Goal: Information Seeking & Learning: Find specific fact

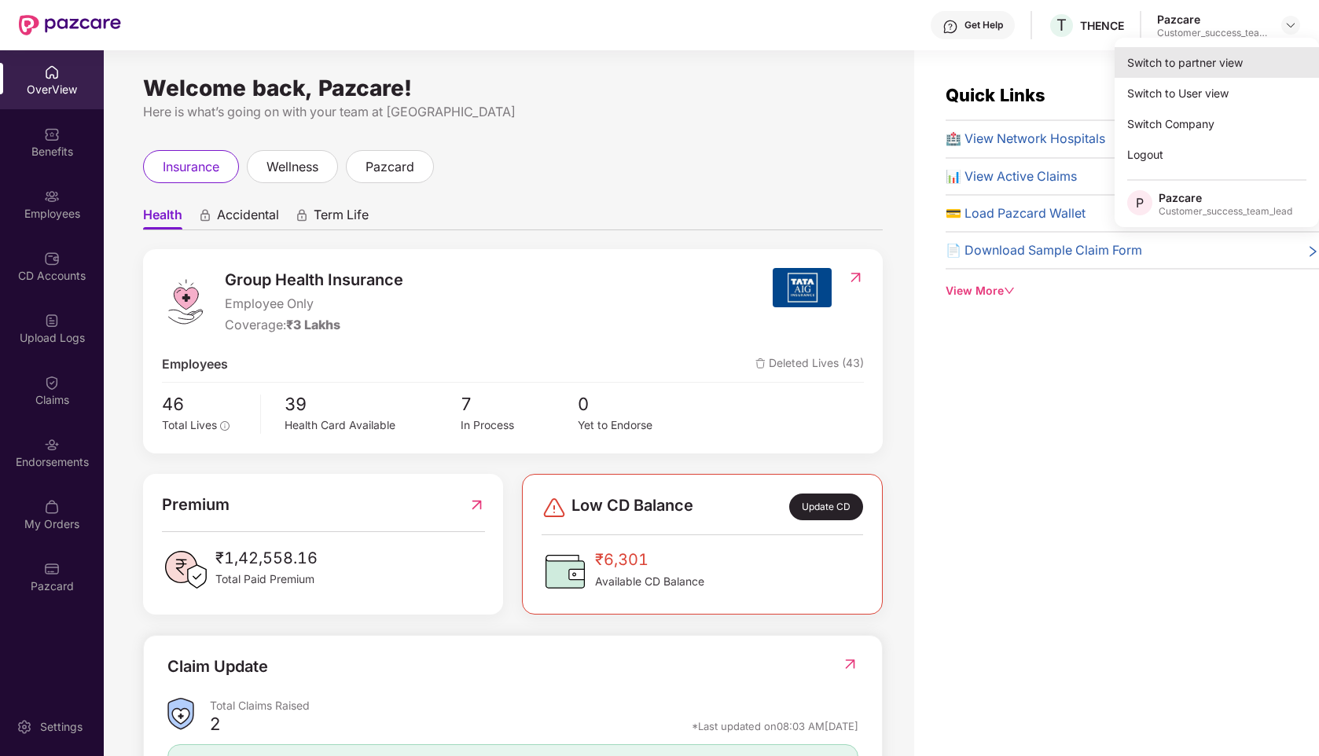
click at [1184, 71] on div "Switch to partner view" at bounding box center [1217, 62] width 204 height 31
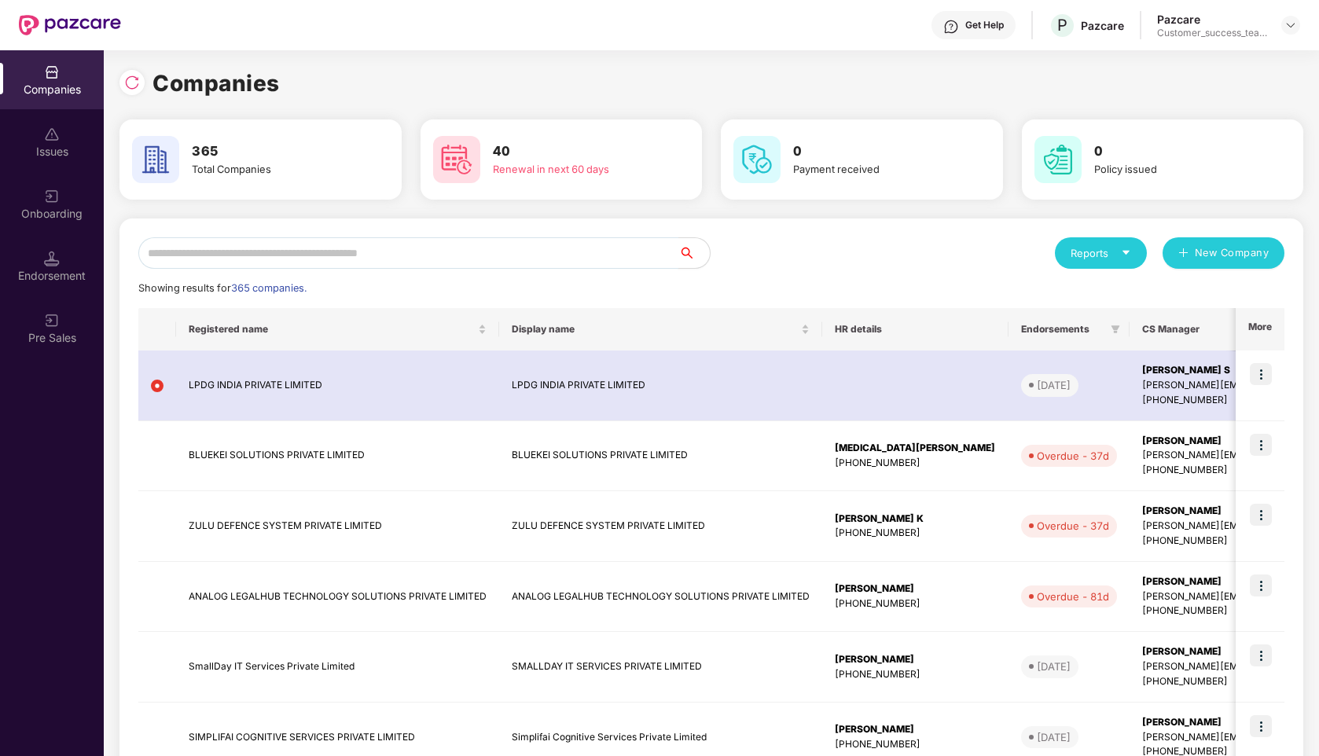
click at [429, 262] on input "text" at bounding box center [408, 252] width 540 height 31
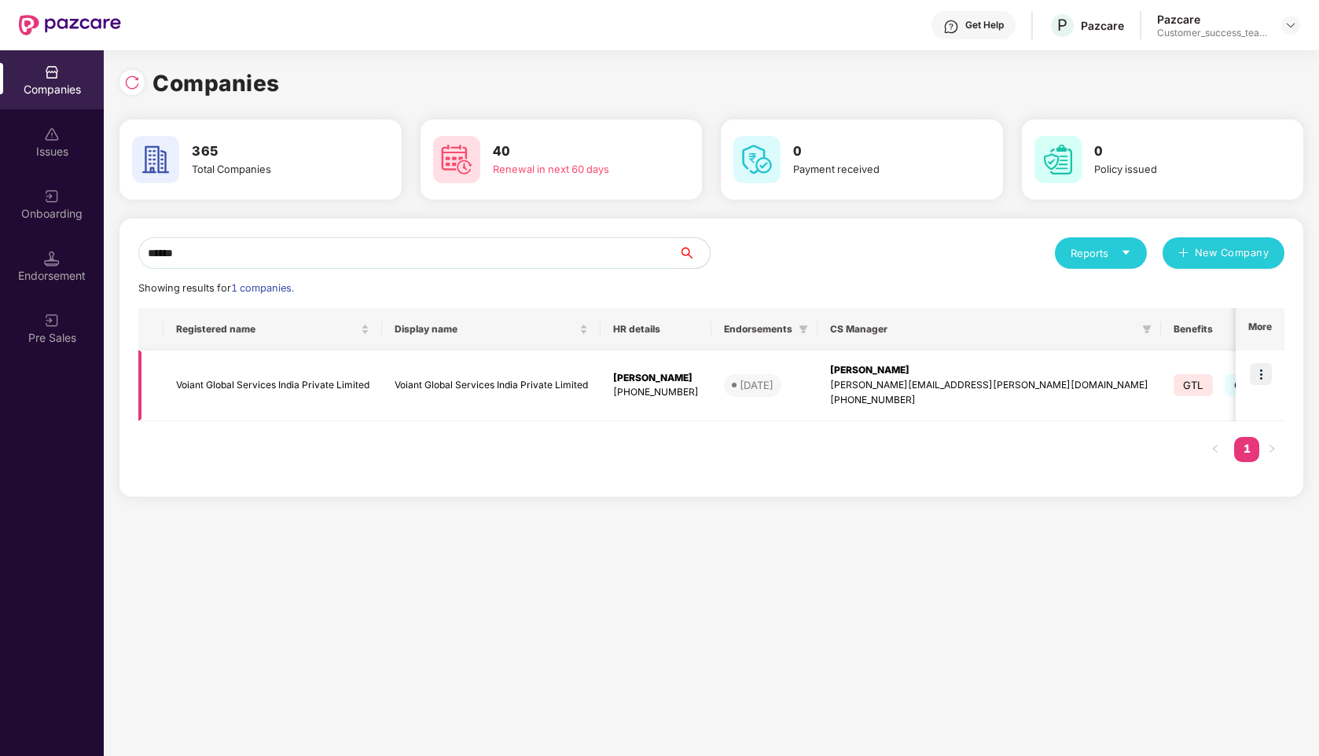
type input "******"
click at [1268, 377] on img at bounding box center [1261, 374] width 22 height 22
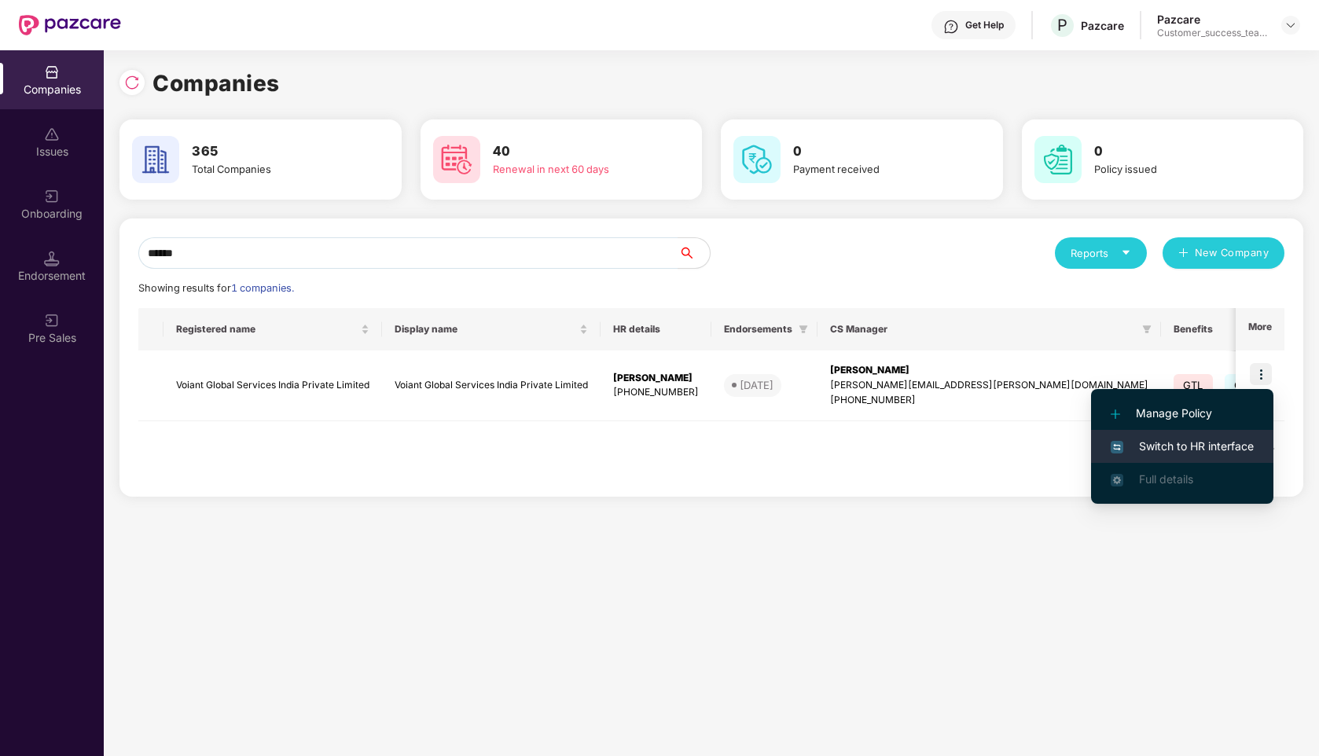
click at [1201, 450] on span "Switch to HR interface" at bounding box center [1182, 446] width 143 height 17
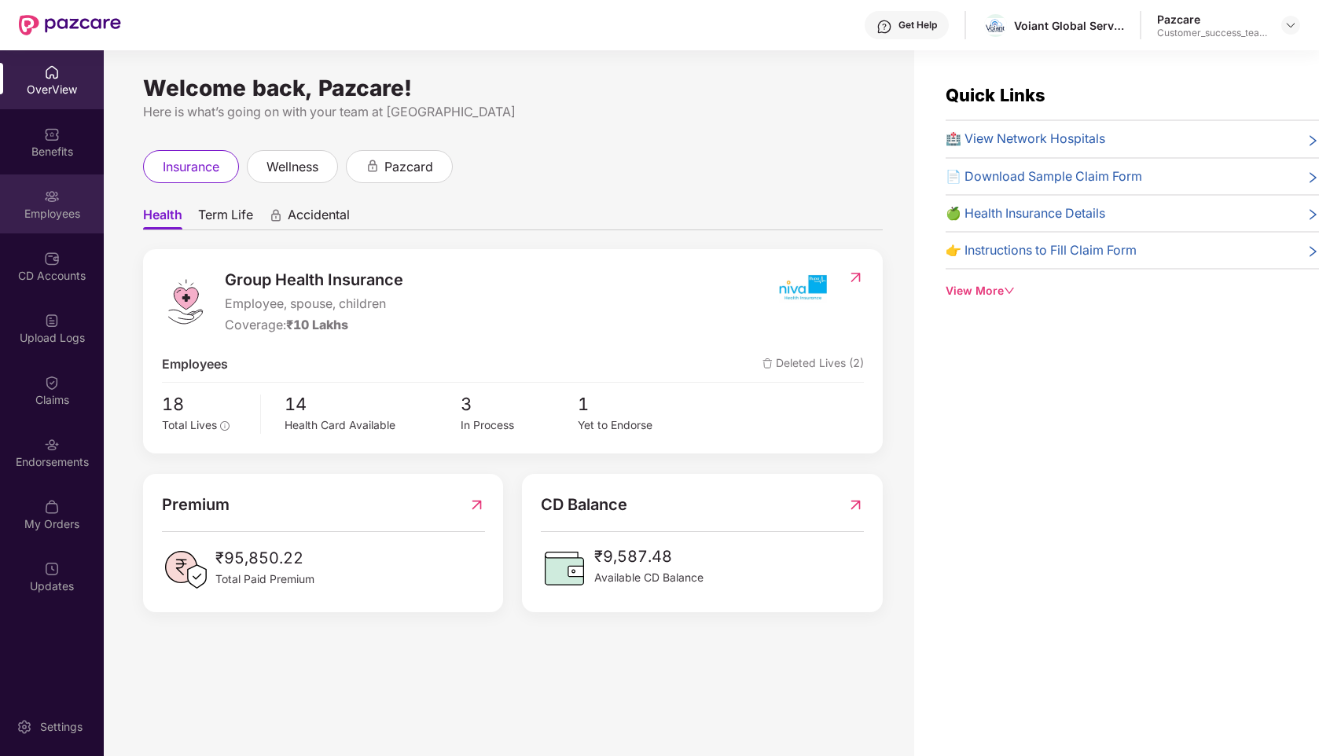
click at [62, 202] on div "Employees" at bounding box center [52, 203] width 104 height 59
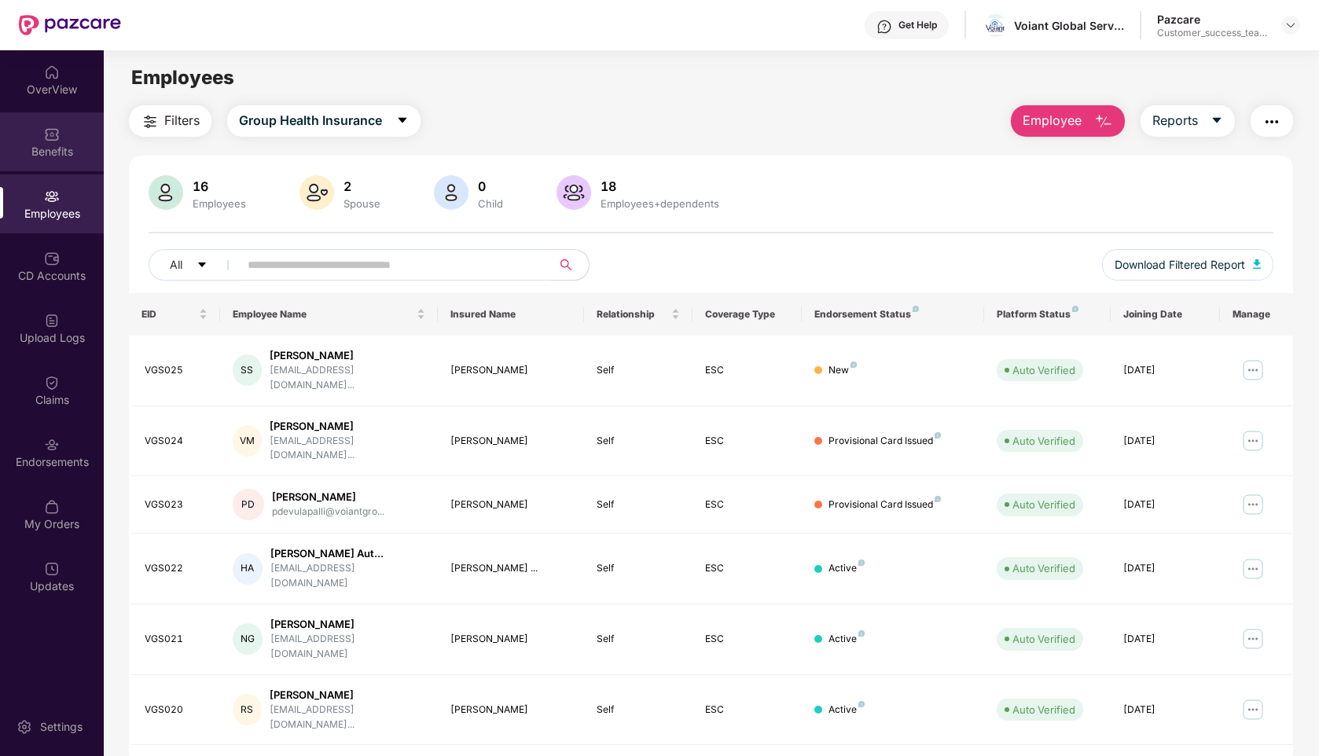
click at [56, 157] on div "Benefits" at bounding box center [52, 152] width 104 height 16
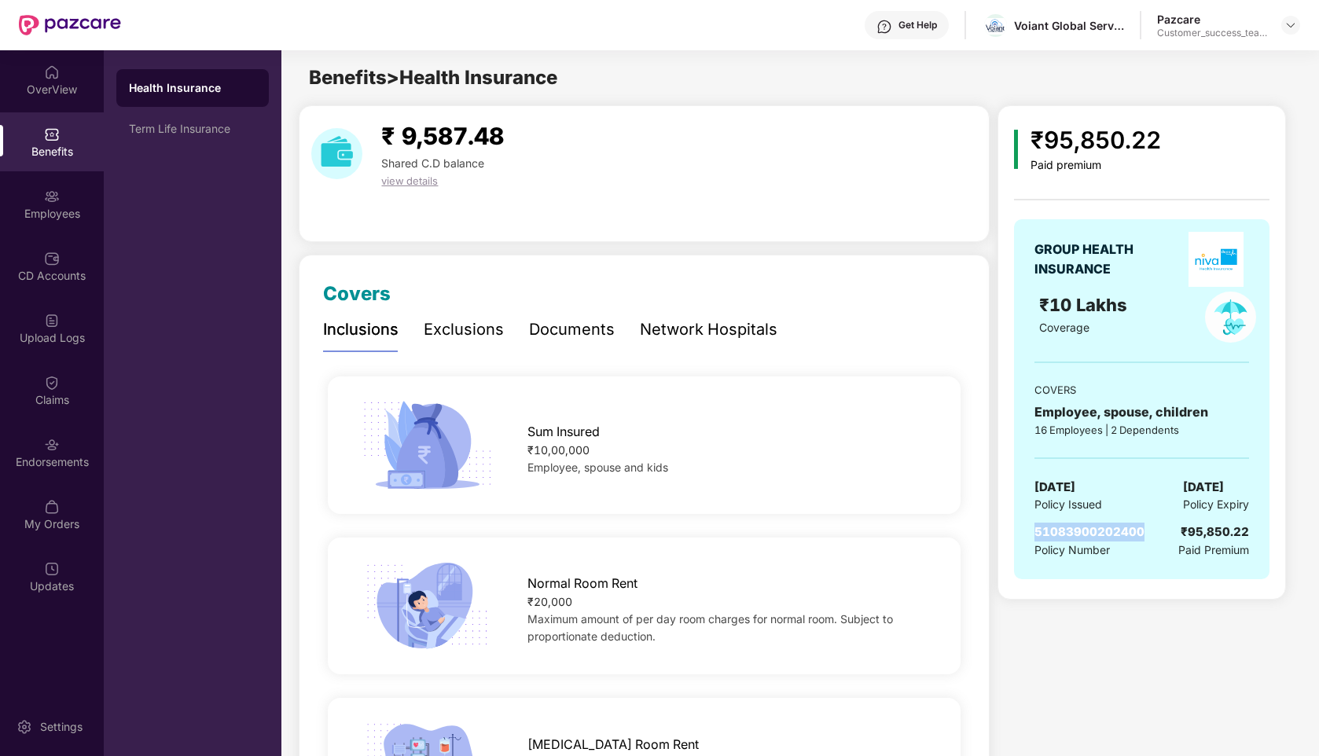
drag, startPoint x: 1146, startPoint y: 531, endPoint x: 1033, endPoint y: 528, distance: 113.2
click at [1033, 528] on div "GROUP HEALTH INSURANCE ₹10 Lakhs Coverage COVERS Employee, spouse, children 16 …" at bounding box center [1141, 399] width 255 height 360
copy span "51083900202400"
click at [150, 129] on div "Term Life Insurance" at bounding box center [192, 129] width 127 height 13
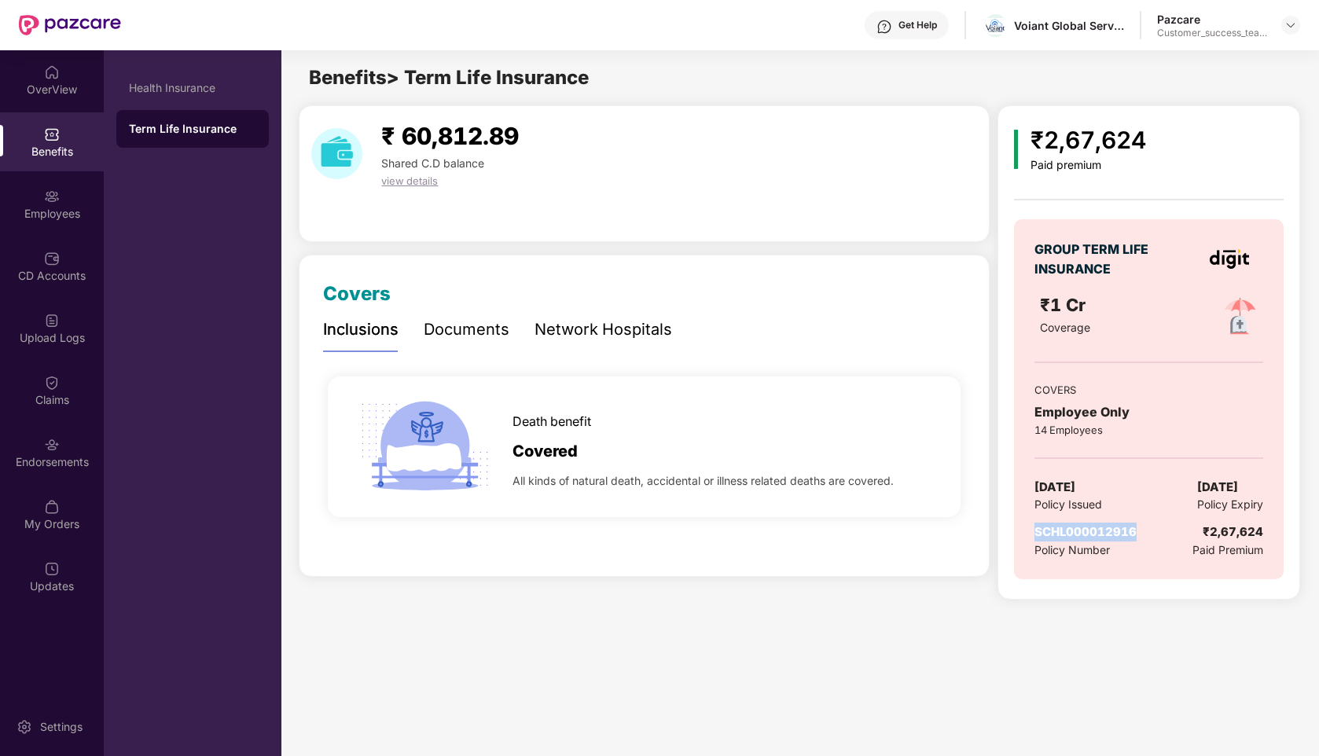
drag, startPoint x: 1150, startPoint y: 532, endPoint x: 1036, endPoint y: 533, distance: 114.0
click at [1036, 533] on div "SCHL000012916 Policy Number ₹2,67,624 Paid Premium" at bounding box center [1148, 541] width 228 height 36
copy span "SCHL000012916"
click at [1294, 22] on img at bounding box center [1290, 25] width 13 height 13
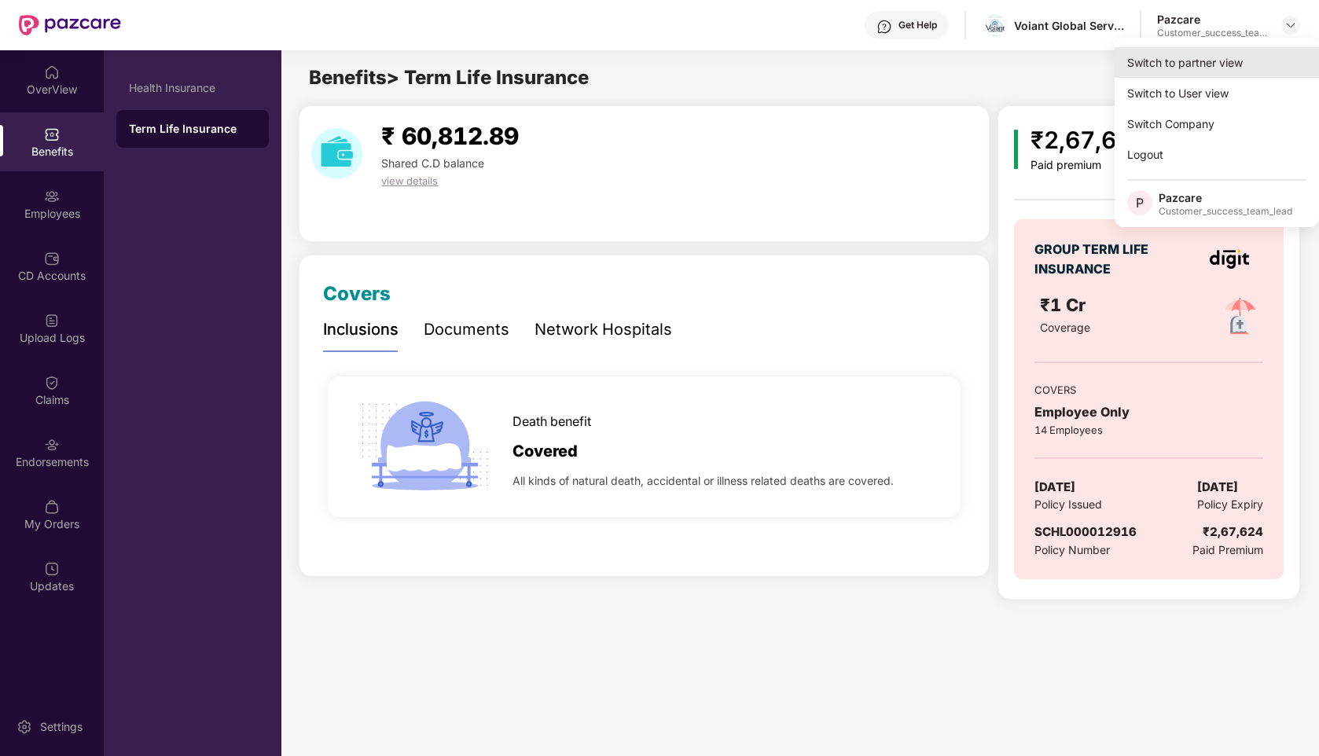
click at [1167, 59] on div "Switch to partner view" at bounding box center [1217, 62] width 204 height 31
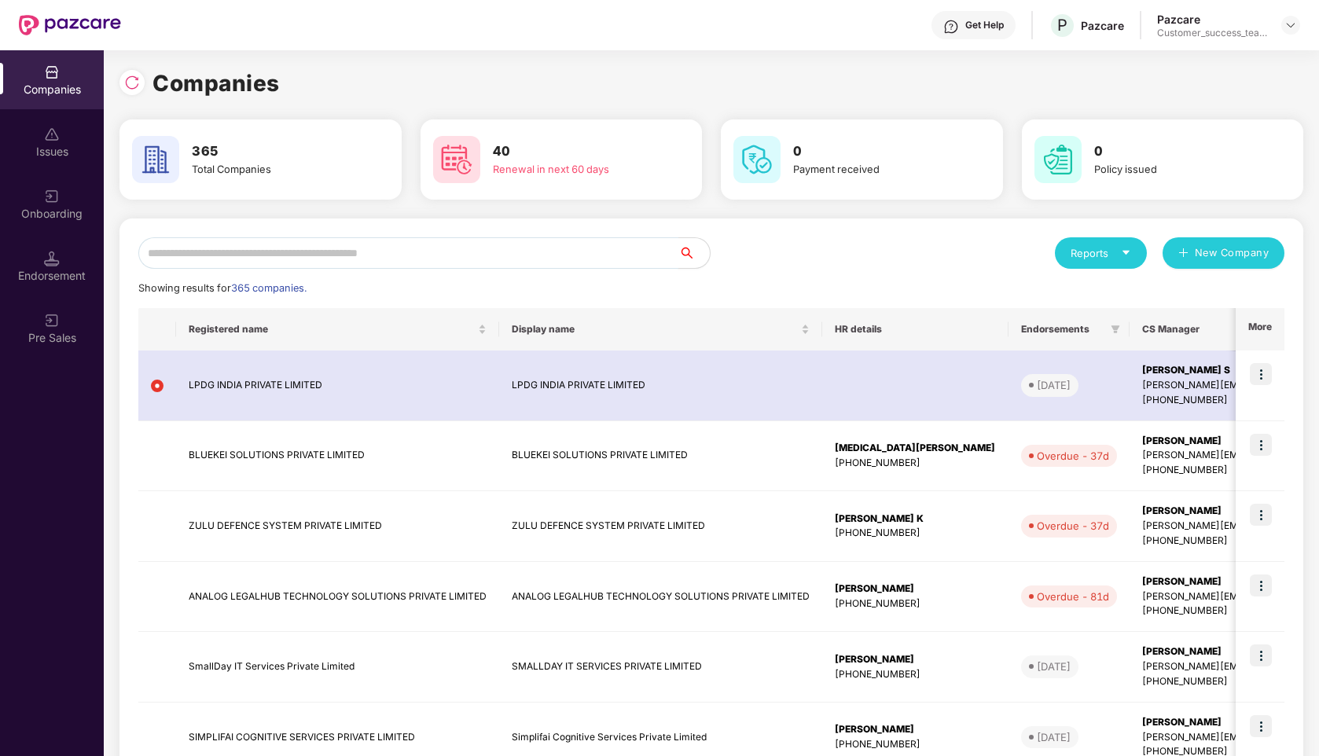
click at [277, 258] on input "text" at bounding box center [408, 252] width 540 height 31
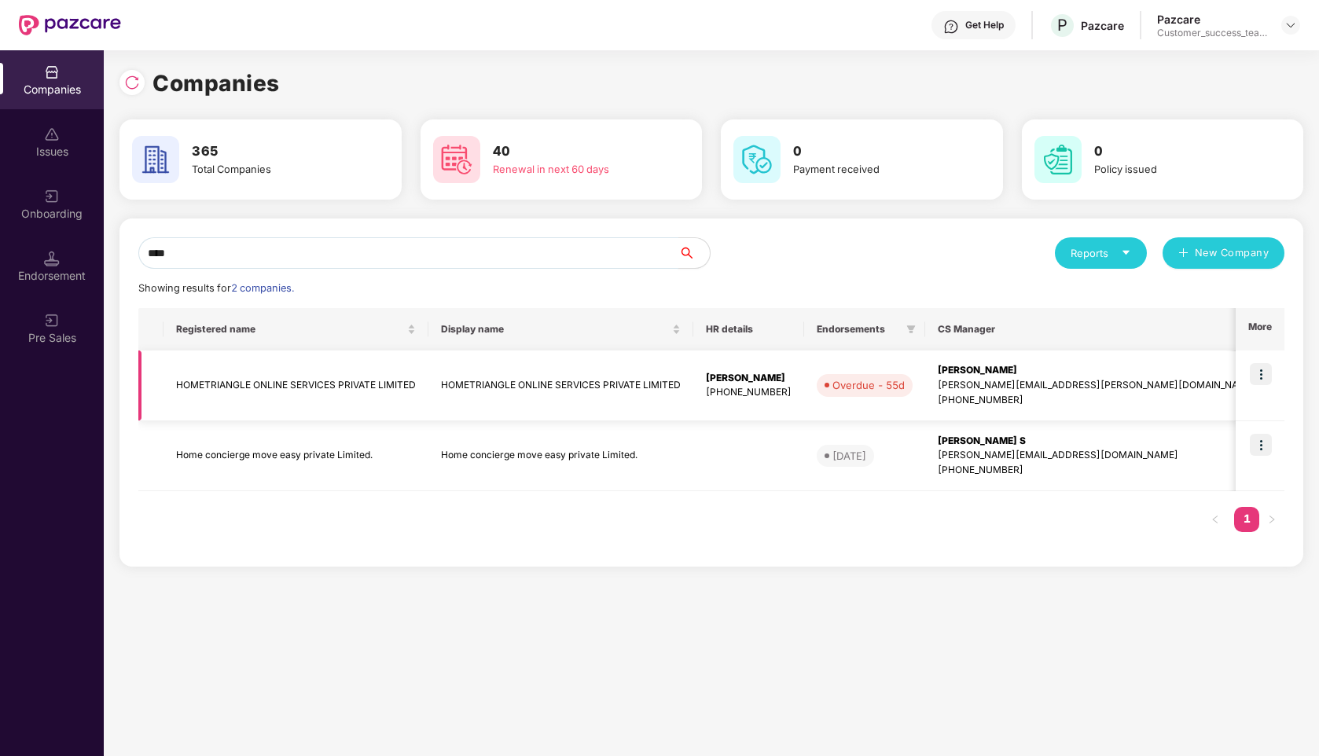
type input "****"
click at [1265, 375] on img at bounding box center [1261, 374] width 22 height 22
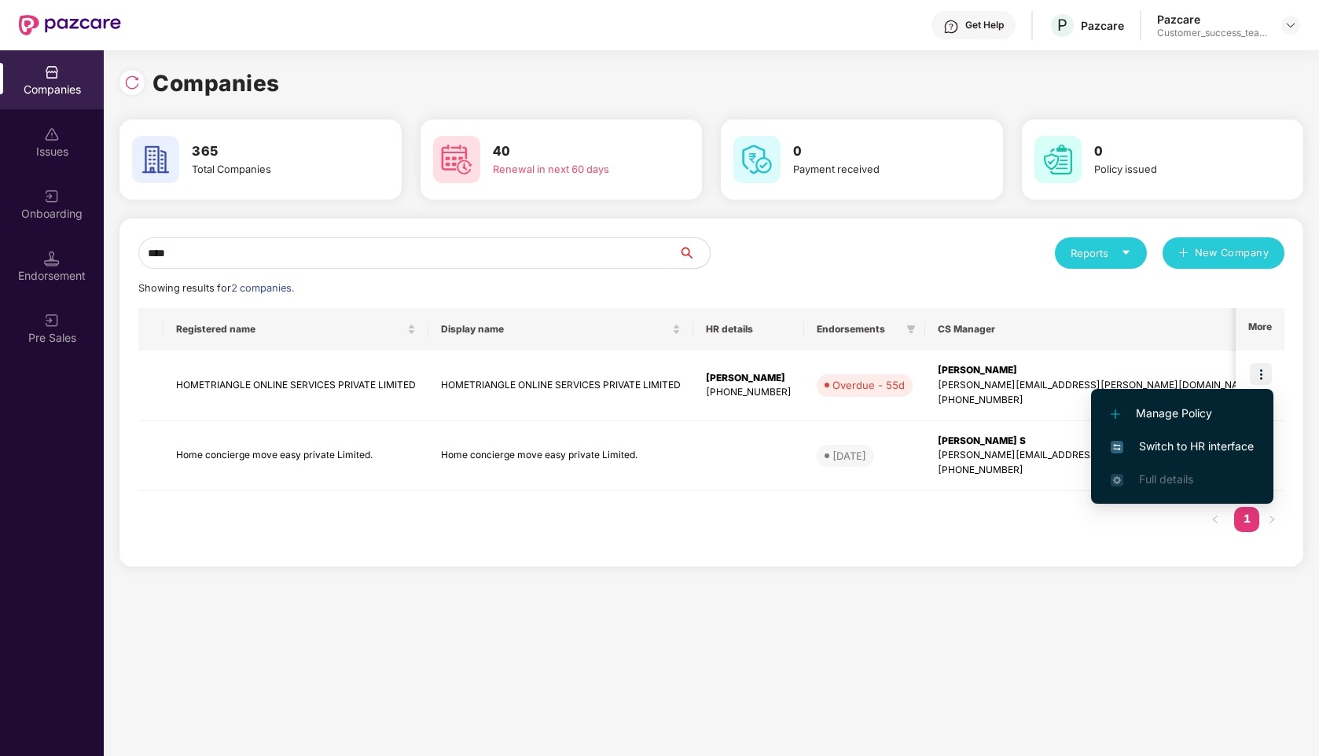
click at [1146, 452] on span "Switch to HR interface" at bounding box center [1182, 446] width 143 height 17
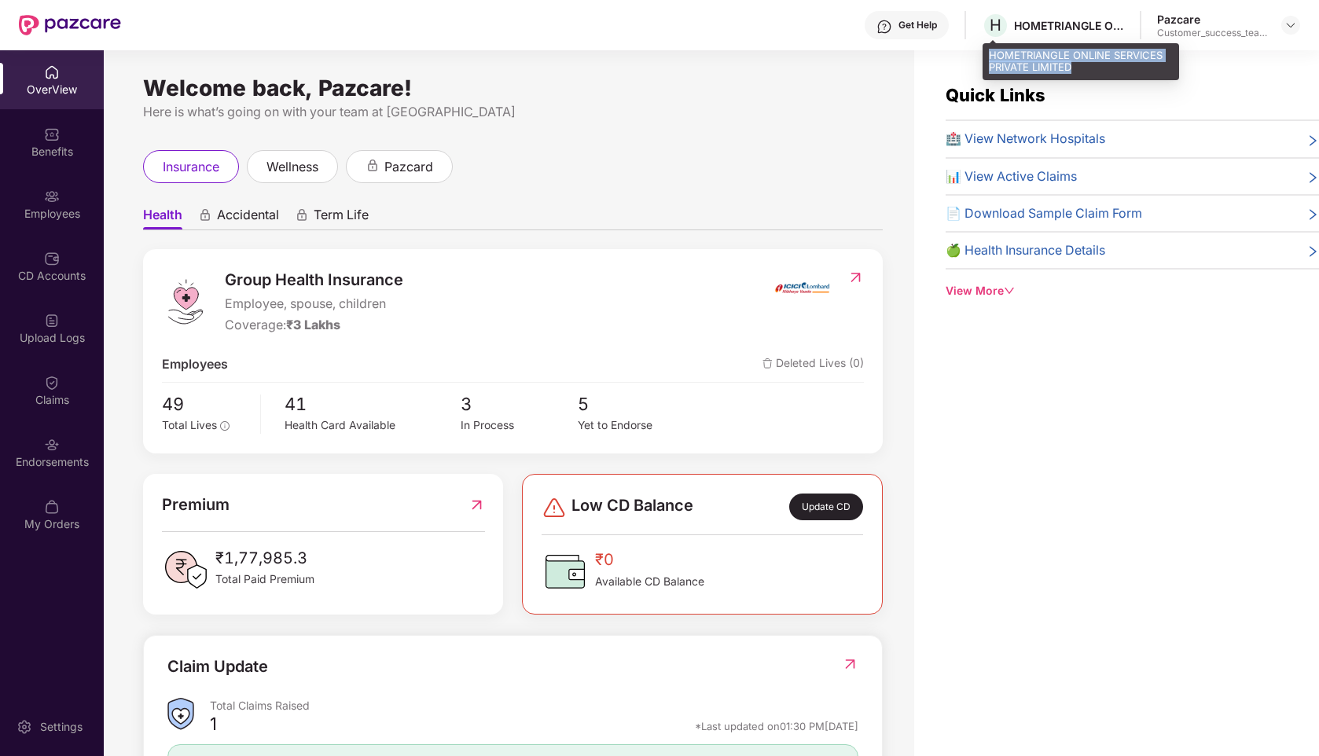
drag, startPoint x: 1071, startPoint y: 66, endPoint x: 992, endPoint y: 57, distance: 79.9
click at [992, 57] on div "HOMETRIANGLE ONLINE SERVICES PRIVATE LIMITED" at bounding box center [1081, 61] width 197 height 37
copy div "HOMETRIANGLE ONLINE SERVICES PRIVATE LIMITED"
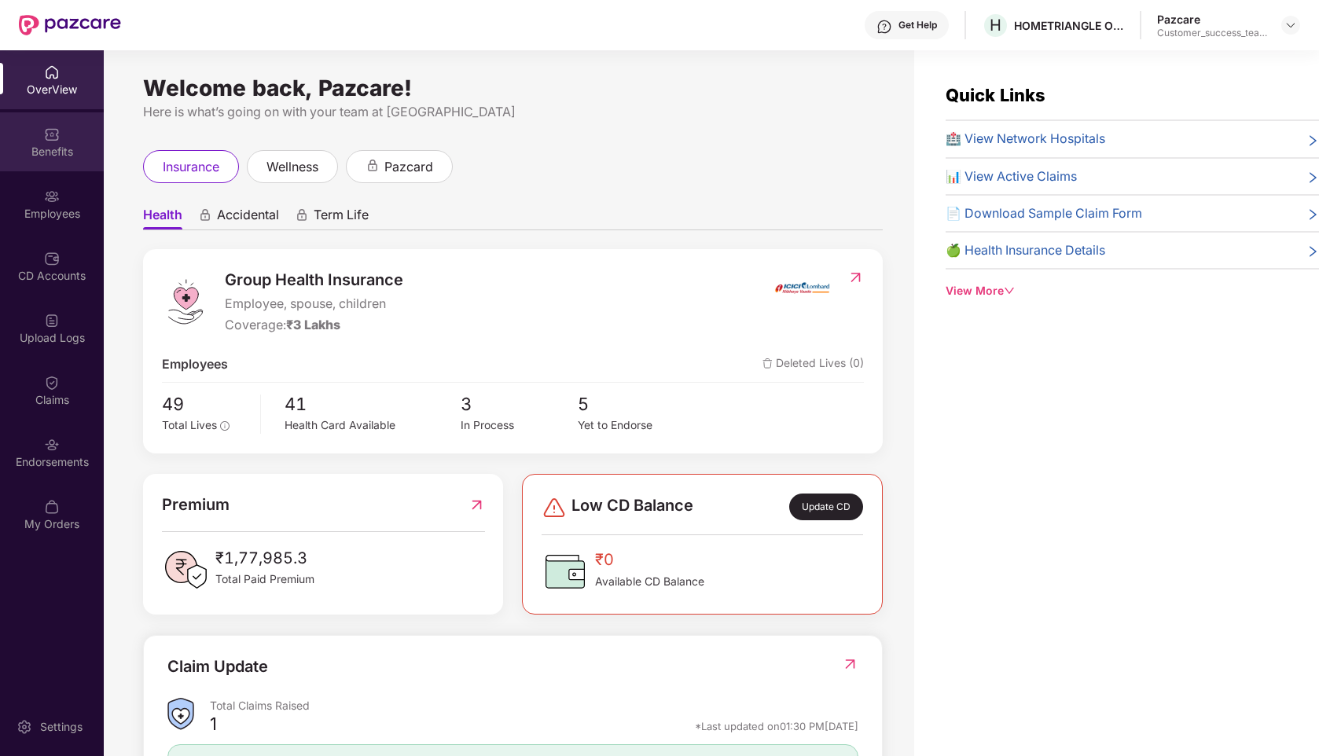
click at [47, 156] on div "Benefits" at bounding box center [52, 152] width 104 height 16
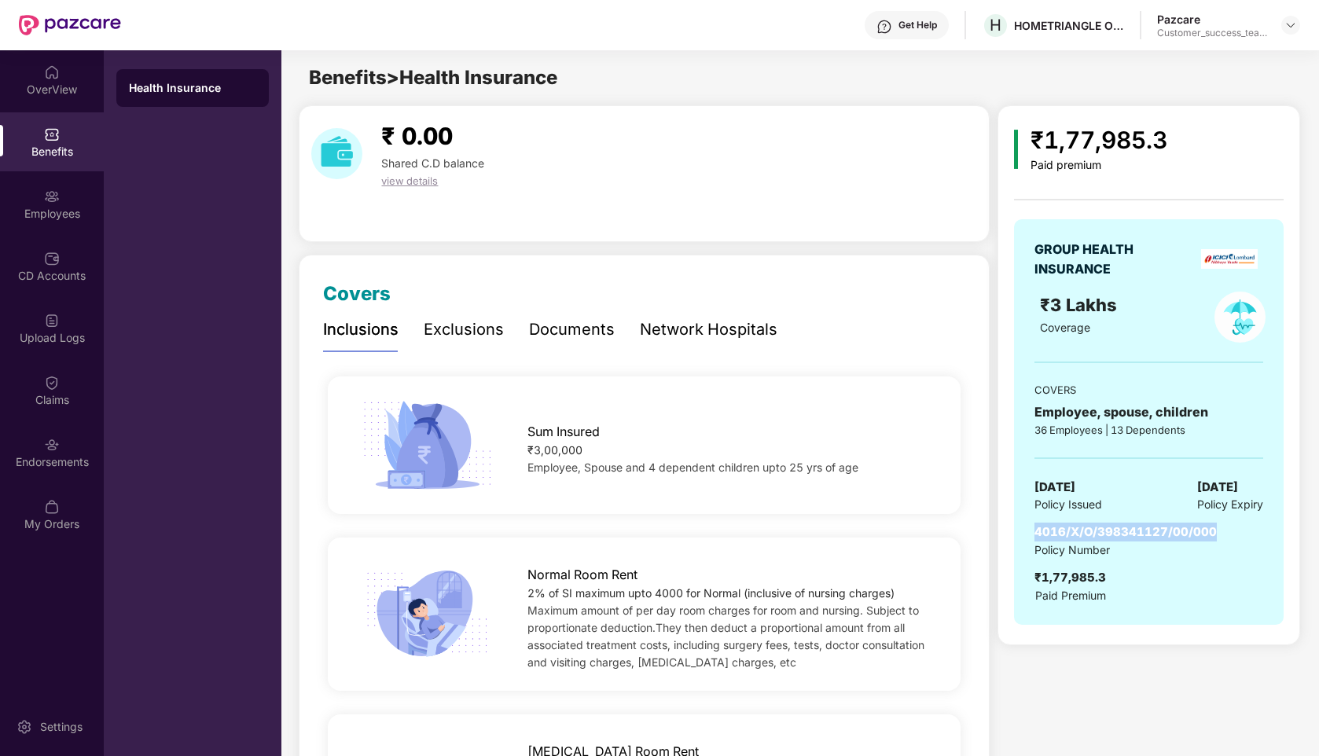
drag, startPoint x: 1223, startPoint y: 527, endPoint x: 1035, endPoint y: 528, distance: 187.9
click at [1035, 528] on div "4016/X/O/398341127/00/000 Policy Number ₹1,77,985.3 Paid Premium" at bounding box center [1148, 563] width 228 height 81
copy span "4016/X/O/398341127/00/000"
